Goal: Find contact information: Find contact information

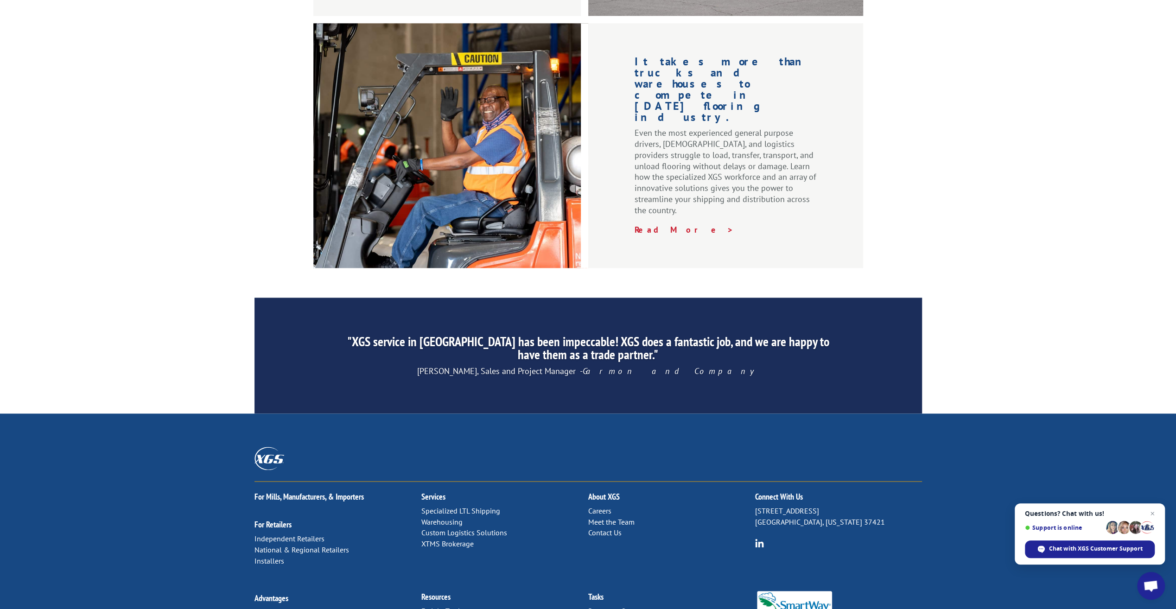
scroll to position [1226, 0]
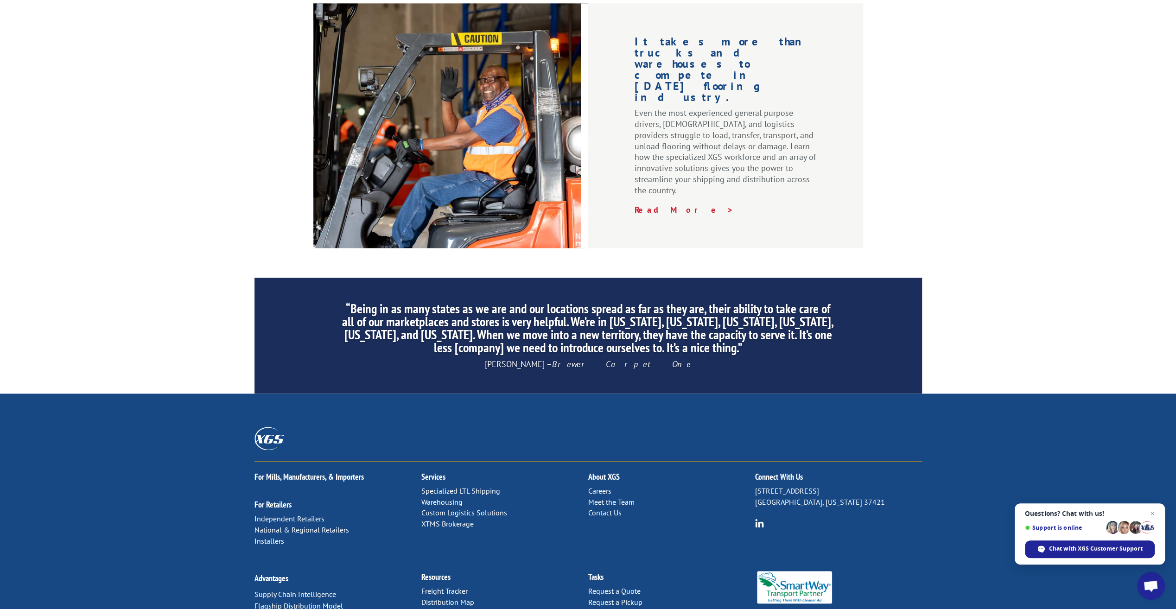
click at [608, 508] on link "Contact Us" at bounding box center [604, 512] width 33 height 9
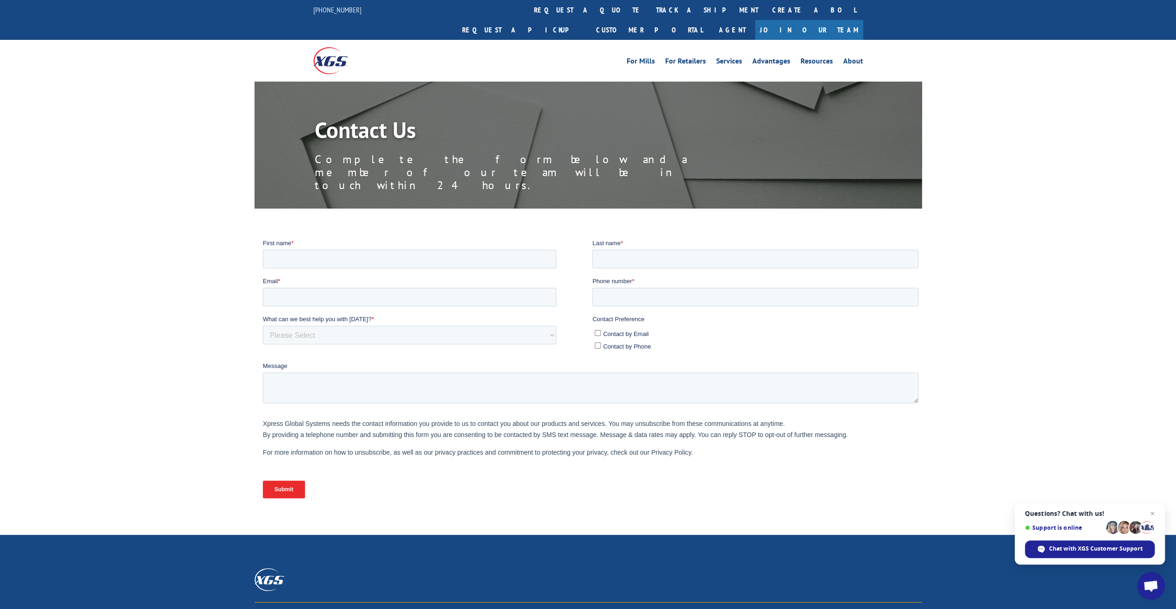
scroll to position [193, 0]
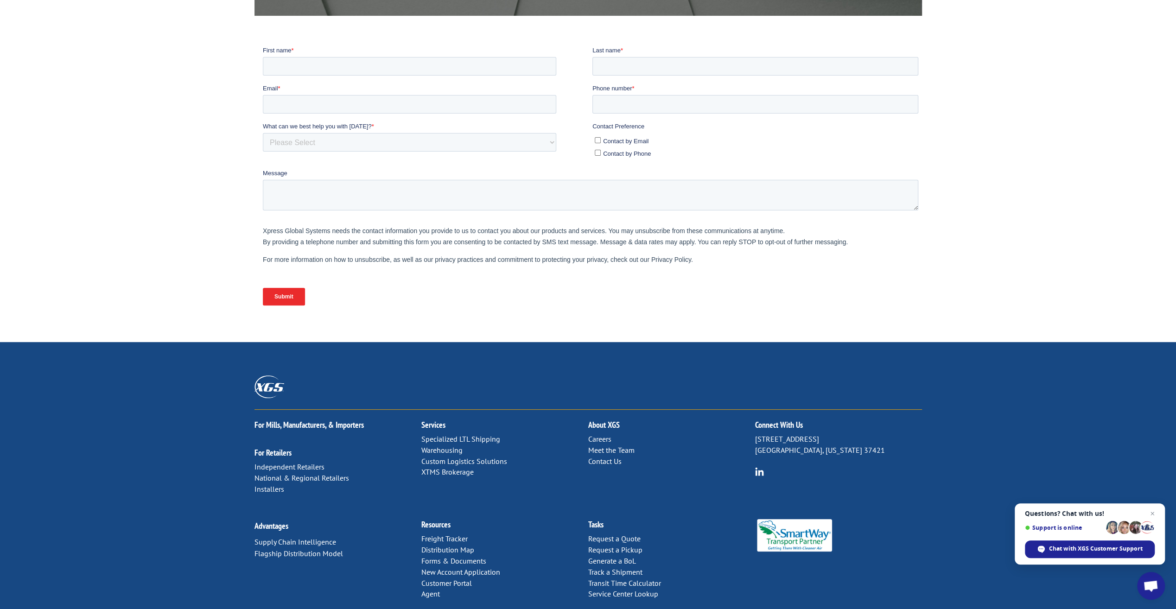
click at [871, 434] on p "[STREET_ADDRESS][US_STATE]" at bounding box center [838, 445] width 167 height 22
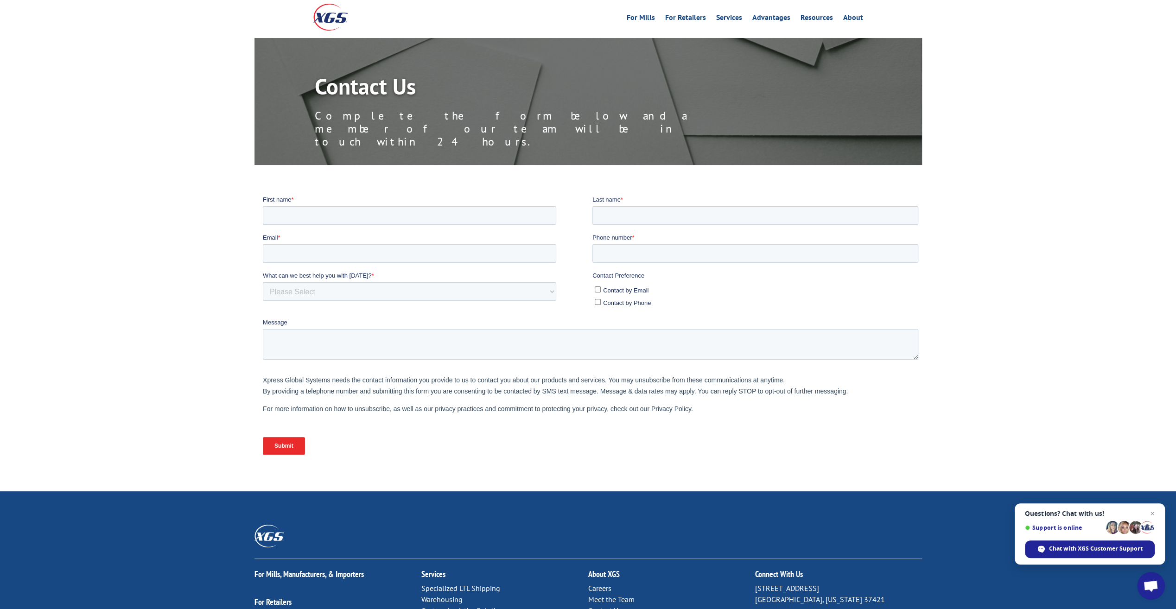
scroll to position [0, 0]
